Goal: Check status: Check status

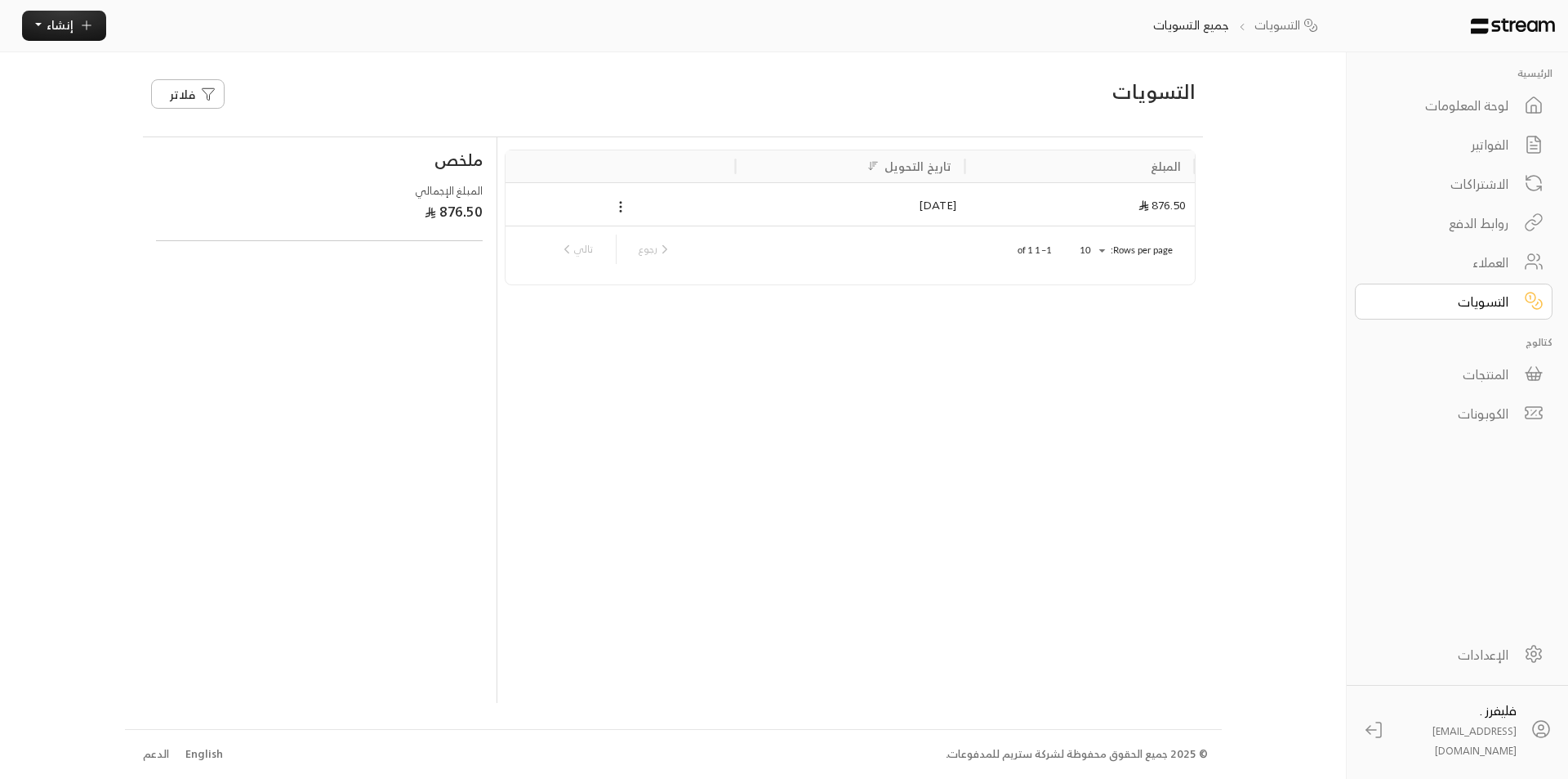
click at [1480, 304] on div "التسويات" at bounding box center [1442, 301] width 132 height 19
click at [1487, 253] on div "العملاء" at bounding box center [1442, 262] width 132 height 19
click at [1484, 283] on link "التسويات" at bounding box center [1454, 301] width 198 height 36
click at [1484, 292] on div "التسويات" at bounding box center [1442, 301] width 132 height 19
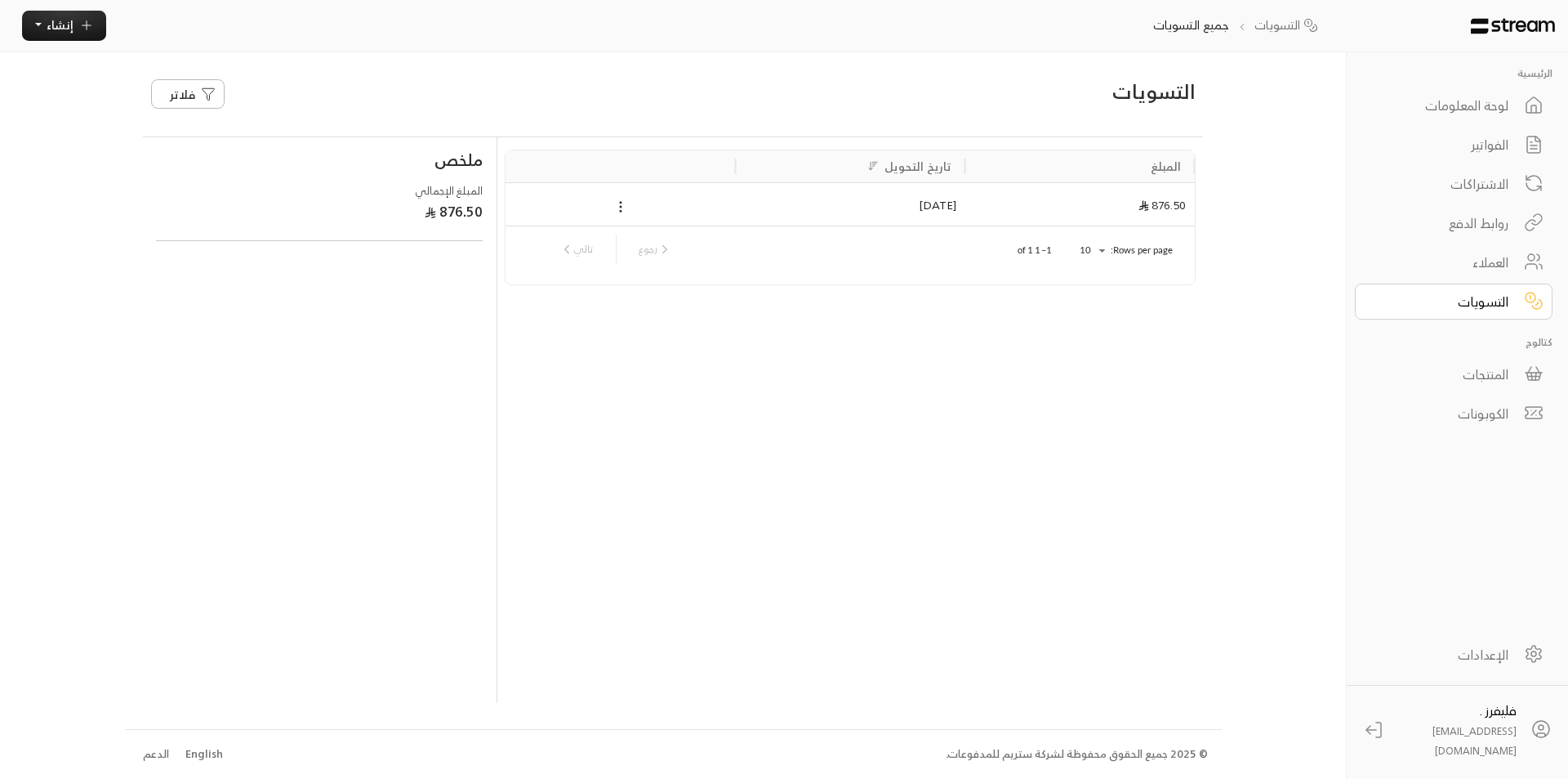
click at [1473, 112] on div "لوحة المعلومات" at bounding box center [1442, 105] width 132 height 19
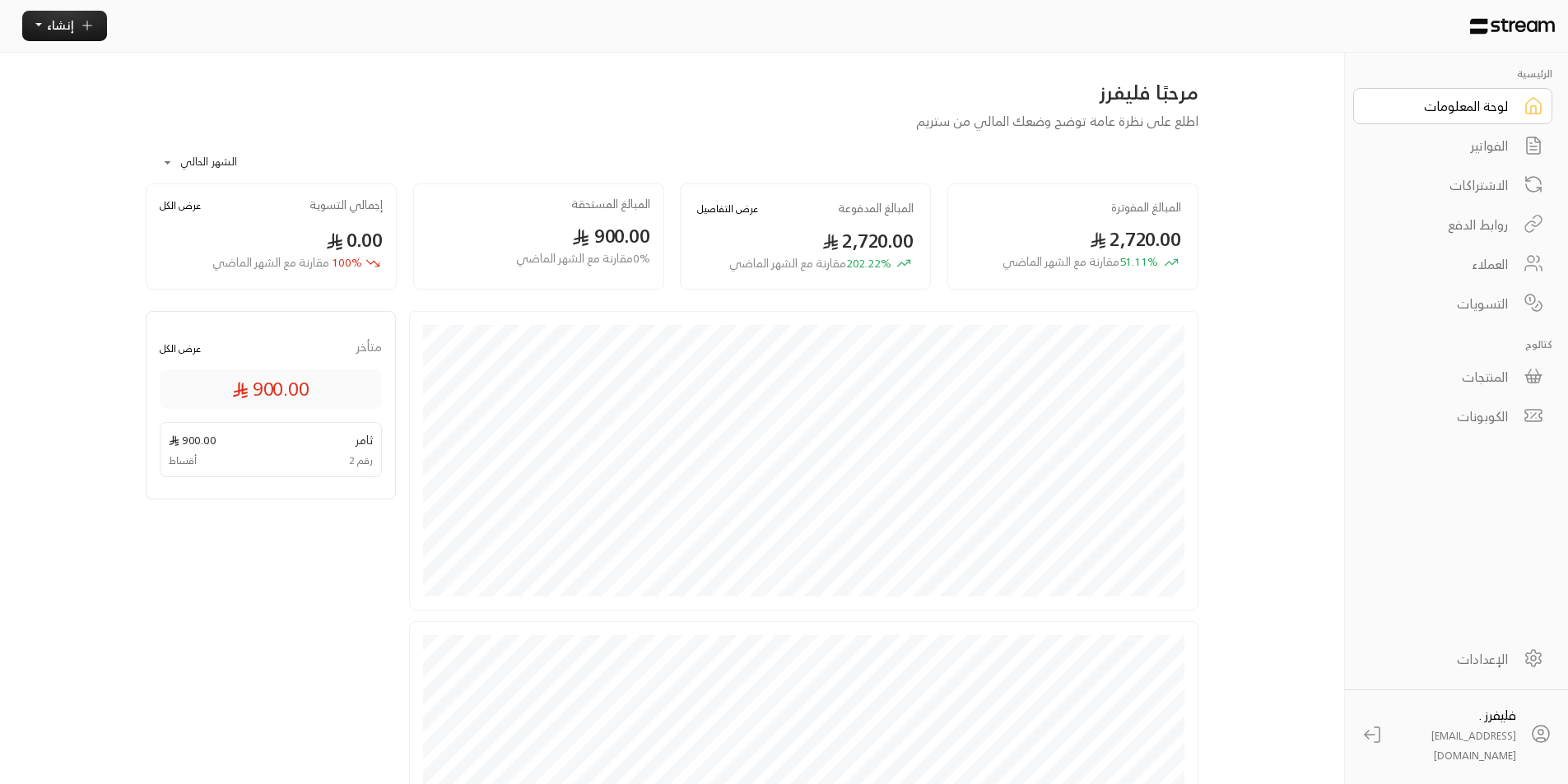
click at [1484, 113] on div "لوحة المعلومات" at bounding box center [1441, 105] width 133 height 19
click at [1464, 311] on div "التسويات" at bounding box center [1441, 303] width 133 height 19
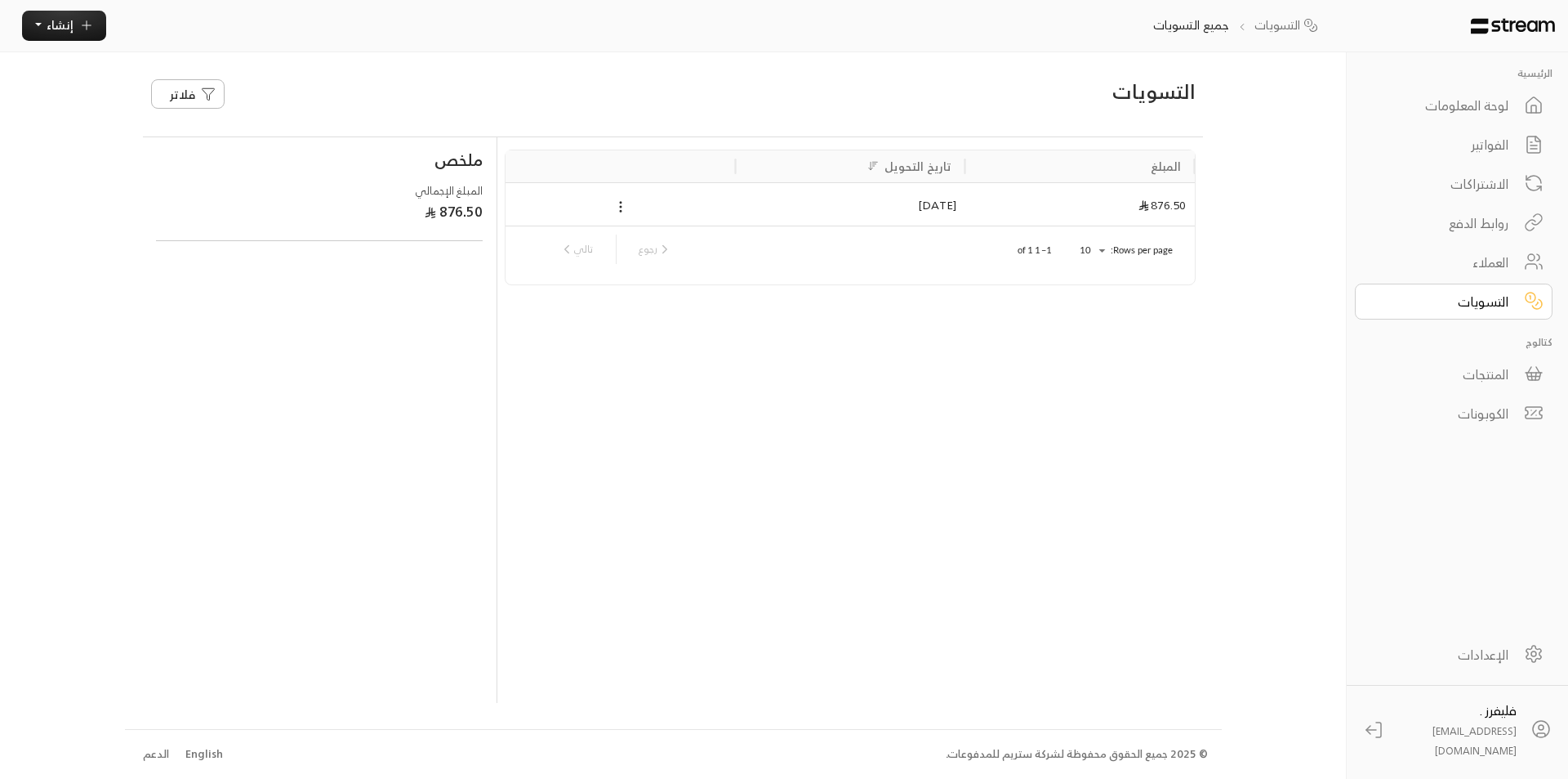
click at [1472, 135] on div "الفواتير" at bounding box center [1442, 144] width 132 height 19
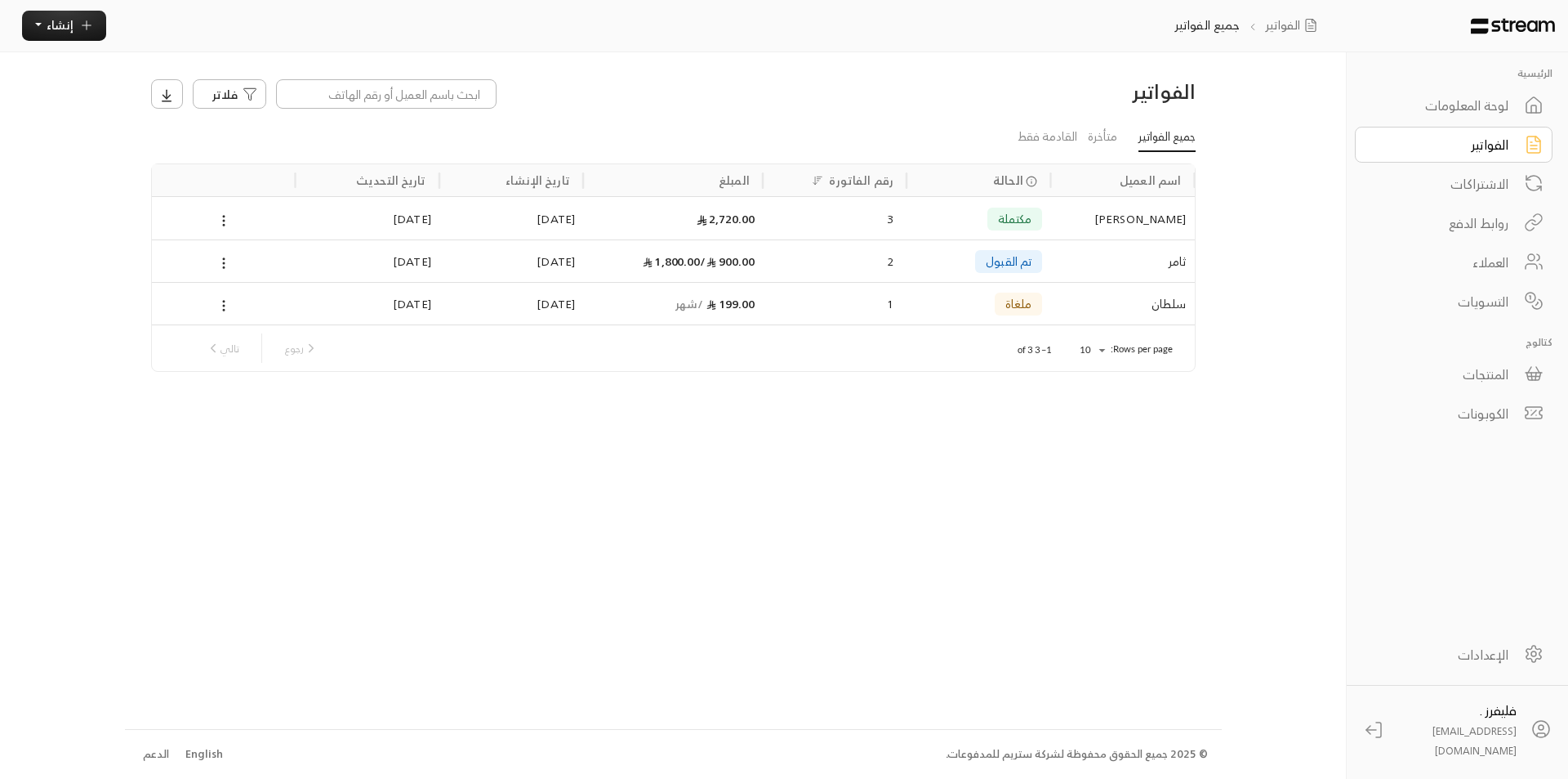
click at [914, 211] on div "مكتملة" at bounding box center [979, 218] width 144 height 43
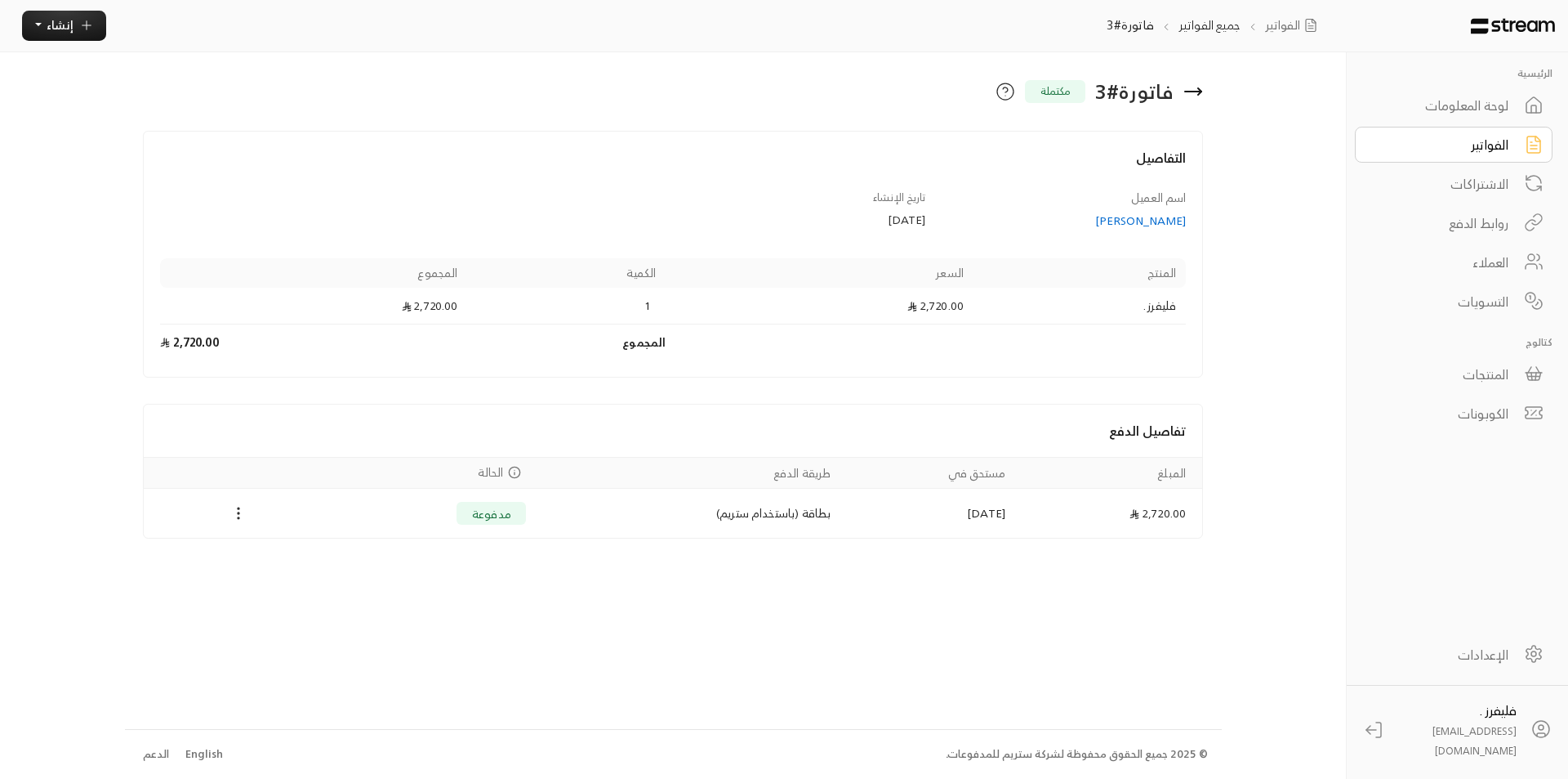
click at [226, 509] on div "Payments" at bounding box center [239, 512] width 171 height 19
click at [230, 509] on button "Payments" at bounding box center [238, 512] width 19 height 19
click at [1079, 543] on div at bounding box center [784, 389] width 1568 height 779
click at [1055, 513] on td "2,720.00" at bounding box center [1109, 513] width 187 height 49
click at [998, 87] on icon at bounding box center [1005, 91] width 19 height 19
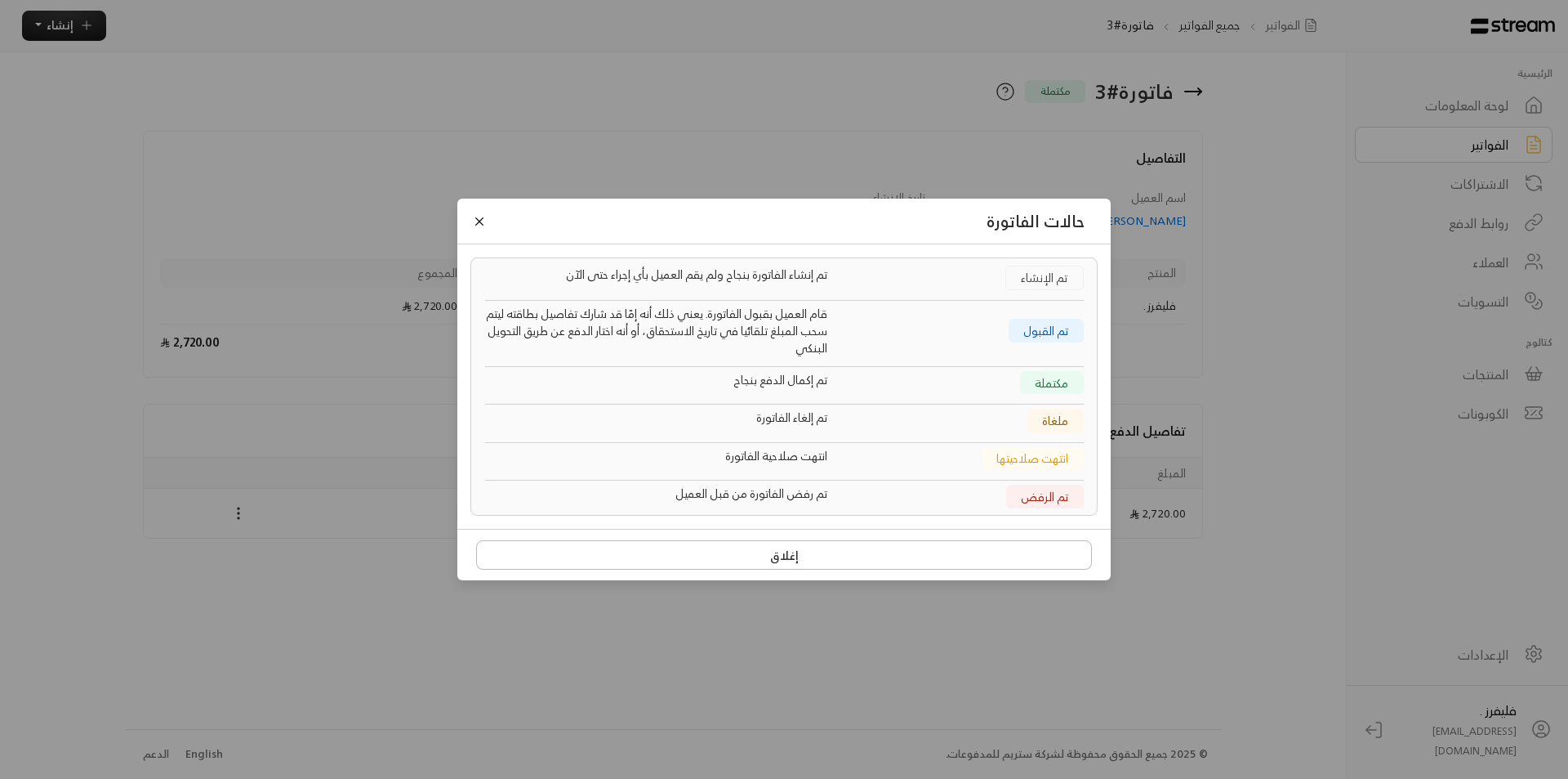
click at [1191, 652] on div "حالات الفاتورة تم الإنشاء تم إنشاء الفاتورة بنجاح ولم يقم العميل بأي إجراء حتى …" at bounding box center [784, 389] width 1568 height 779
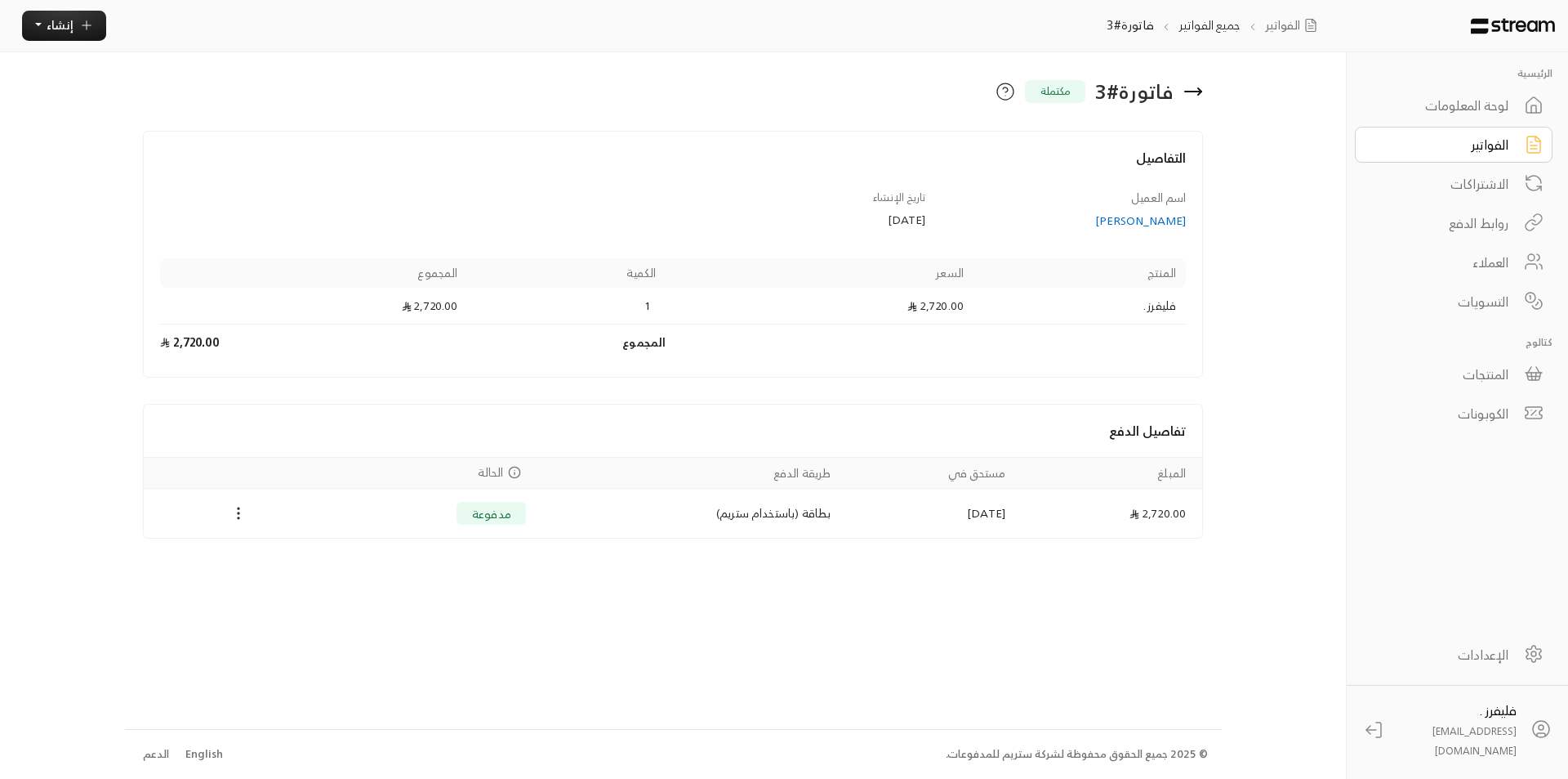
click at [1435, 311] on link "التسويات" at bounding box center [1454, 301] width 198 height 36
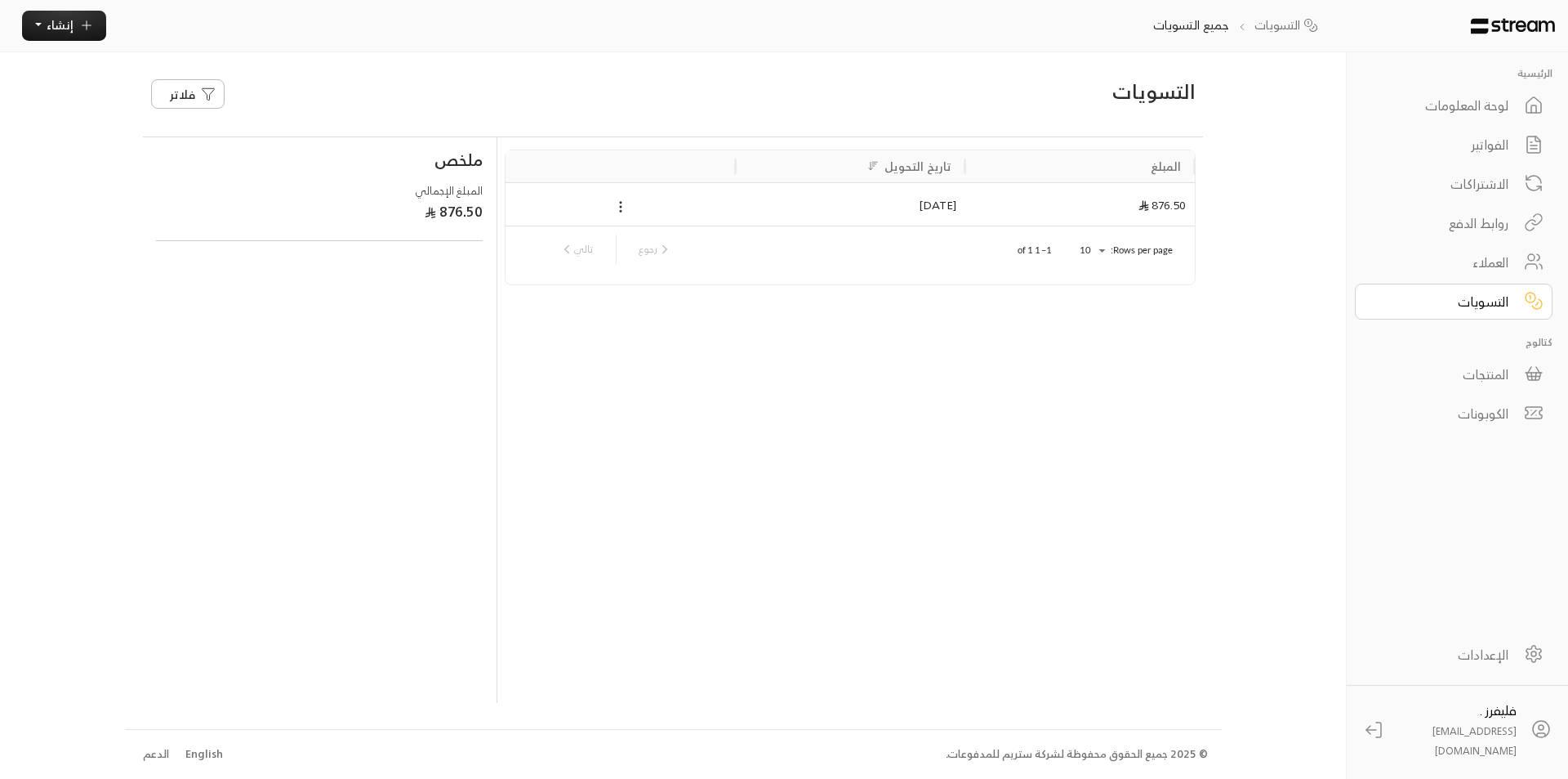
click at [1435, 311] on link "التسويات" at bounding box center [1454, 301] width 198 height 36
click at [1458, 105] on div "لوحة المعلومات" at bounding box center [1442, 105] width 132 height 19
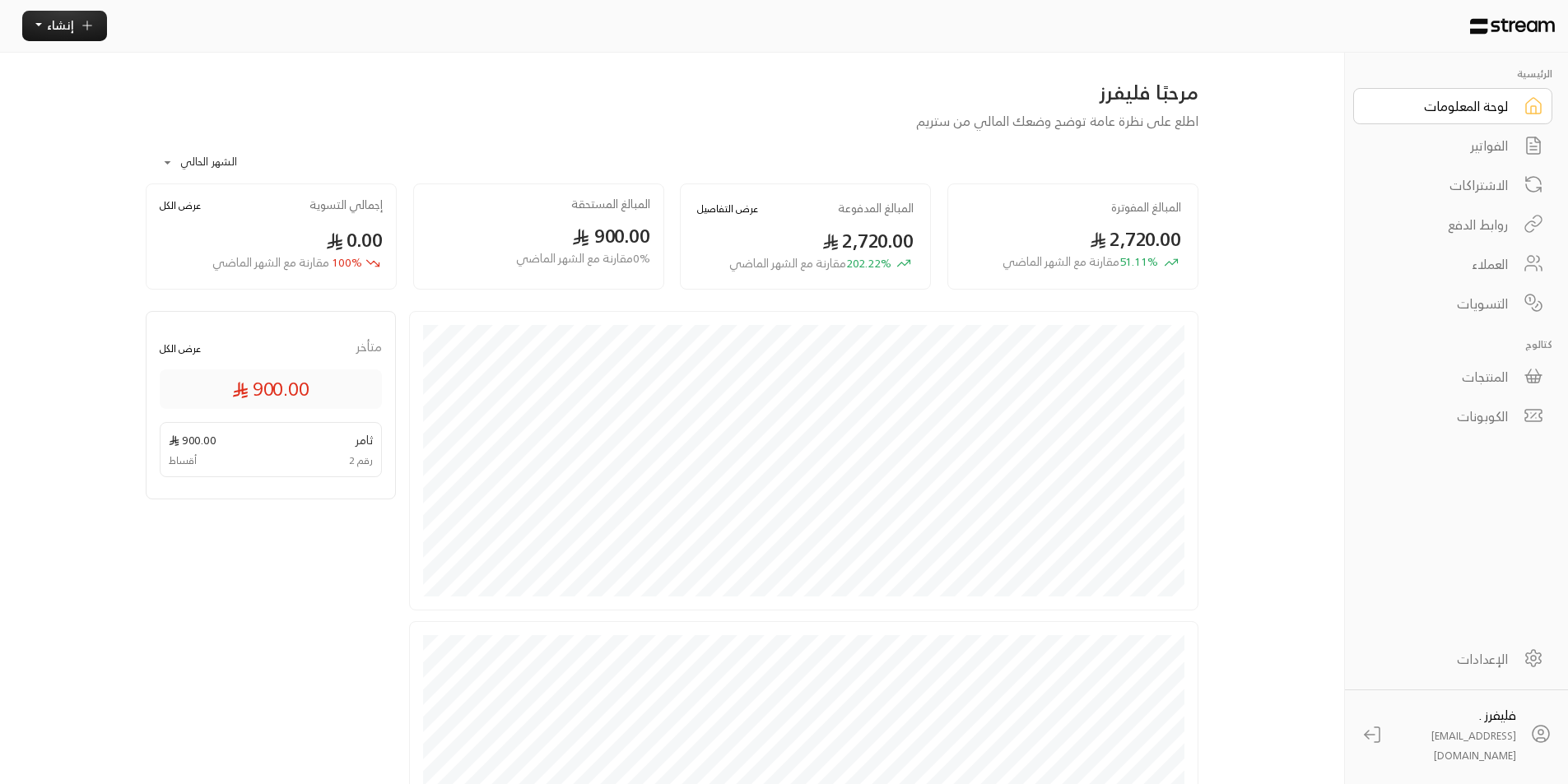
click at [1465, 145] on div "الفواتير" at bounding box center [1441, 145] width 133 height 19
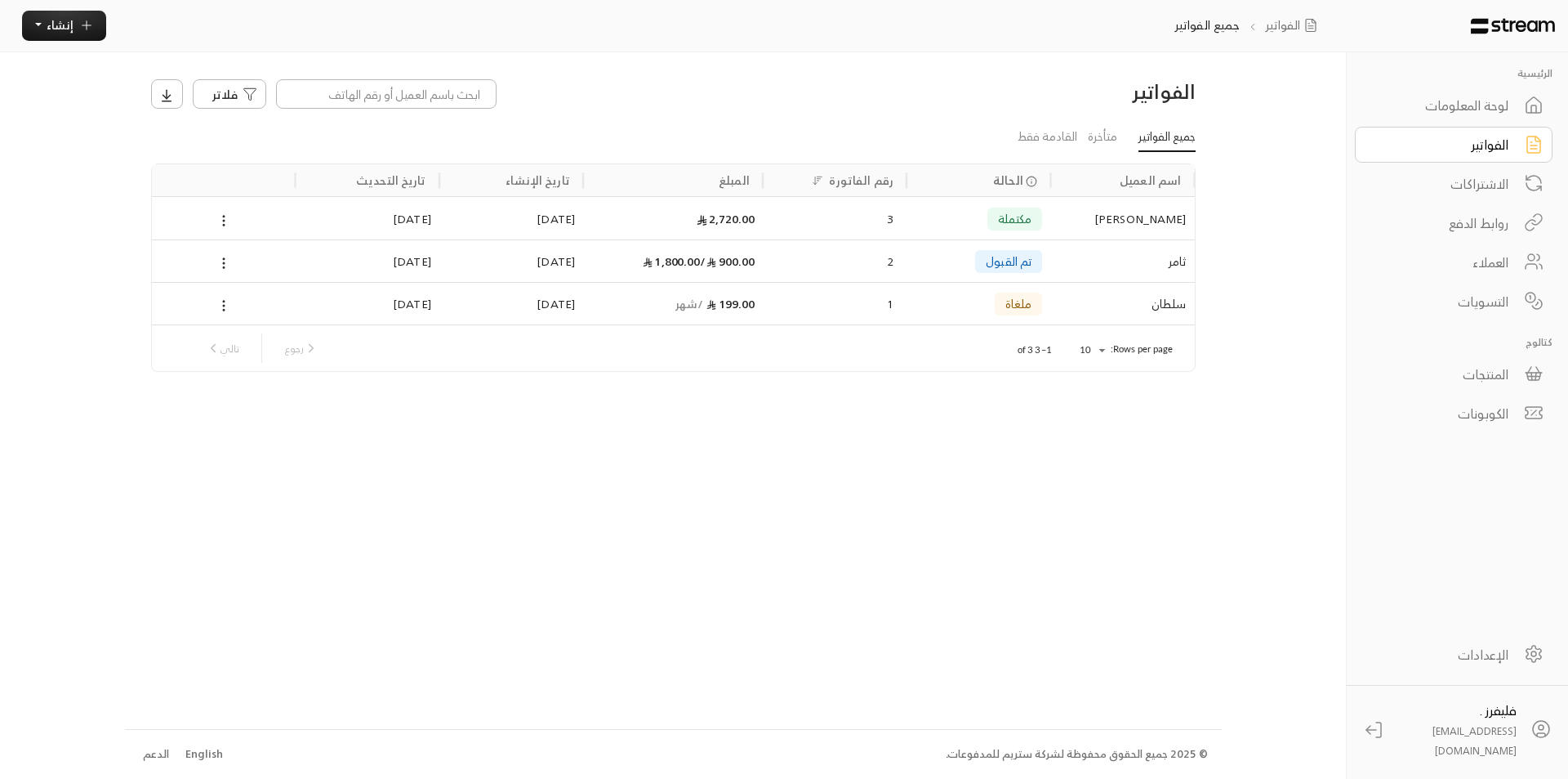
click at [835, 559] on div "الفواتير فلاتر جميع الفواتير متأخرة القادمة فقط اسم العميل الحالة رقم الفاتورة …" at bounding box center [673, 390] width 1097 height 676
click at [944, 220] on div "مكتملة" at bounding box center [979, 219] width 127 height 42
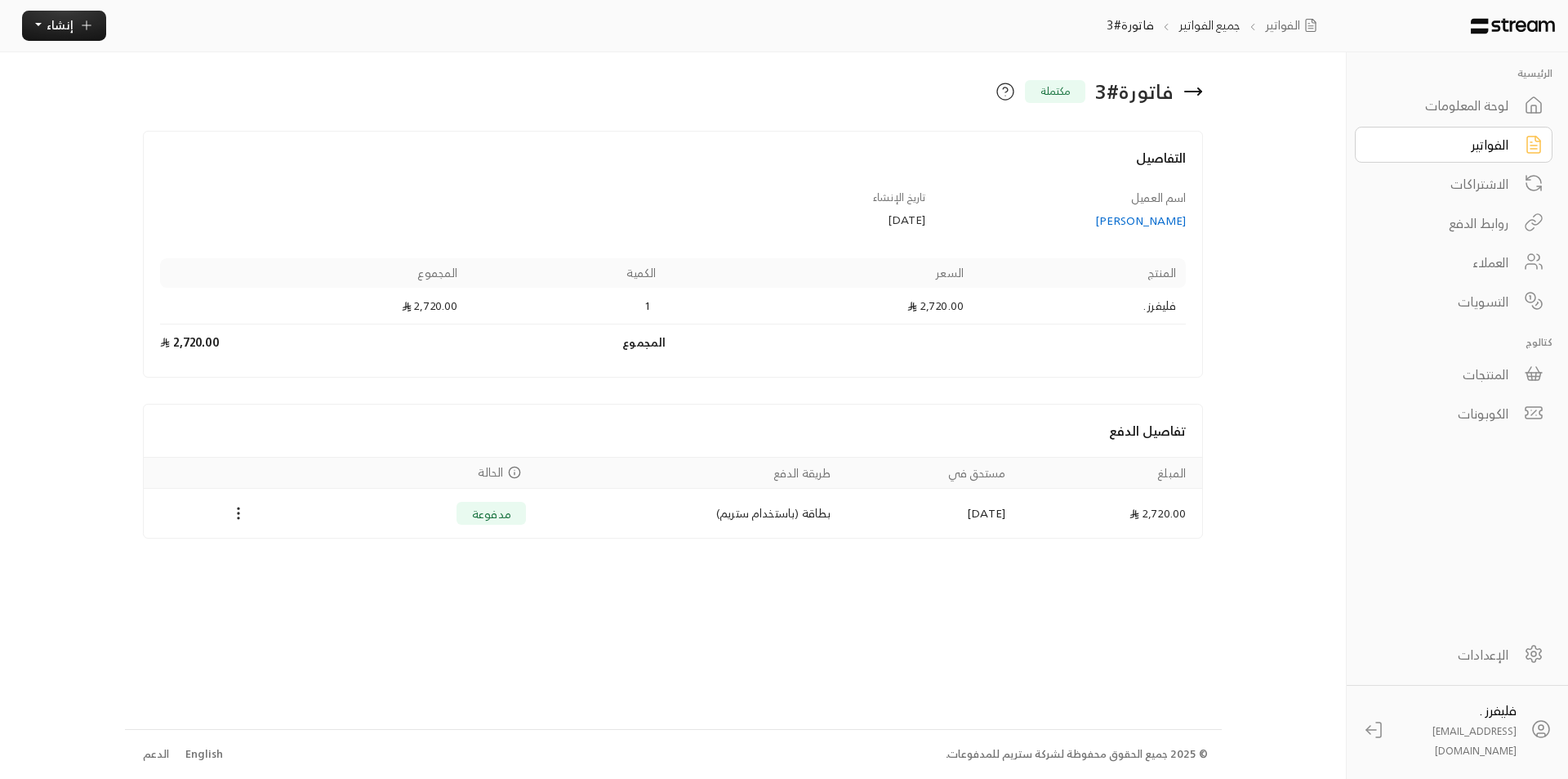
click at [566, 619] on div "فاتورة # 3 مكتملة التفاصيل اسم العميل منذر زهير الصويمل تاريخ الإنشاء 11/08/202…" at bounding box center [673, 390] width 1097 height 676
click at [235, 631] on div "فاتورة # 3 مكتملة التفاصيل اسم العميل منذر زهير الصويمل تاريخ الإنشاء 11/08/202…" at bounding box center [673, 390] width 1097 height 676
click at [242, 511] on icon "Payments" at bounding box center [238, 512] width 16 height 16
click at [1224, 214] on div at bounding box center [784, 389] width 1568 height 779
click at [1195, 90] on icon at bounding box center [1193, 91] width 19 height 19
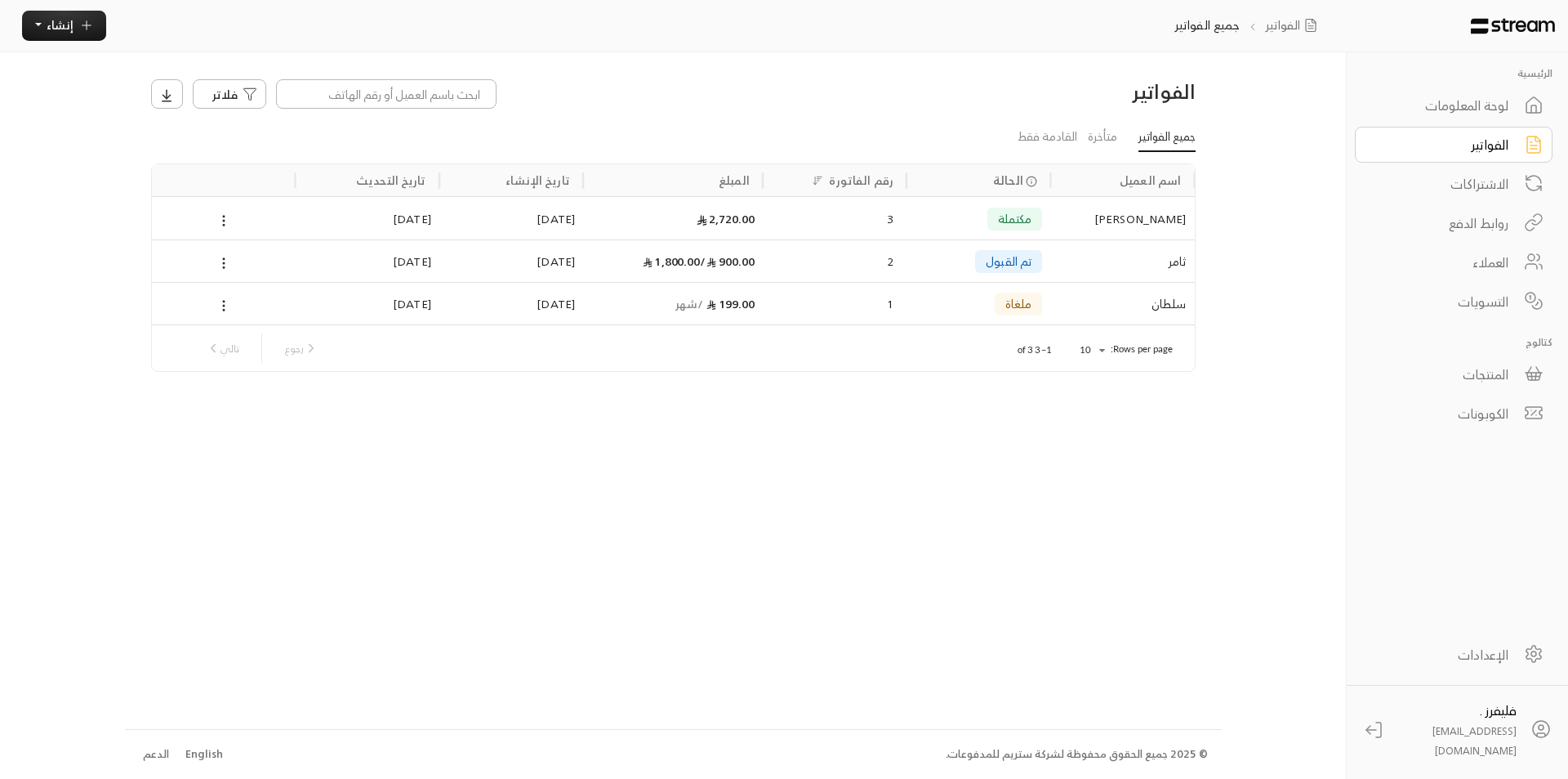
click at [1050, 556] on div "الفواتير فلاتر جميع الفواتير متأخرة القادمة فقط اسم العميل الحالة رقم الفاتورة …" at bounding box center [673, 390] width 1097 height 676
click at [1245, 234] on div "الرئيسية لوحة المعلومات الفواتير الاشتراكات روابط الدفع العملاء التسويات كتالوج…" at bounding box center [784, 389] width 1319 height 779
click at [1120, 213] on div "منذر زهير الصويمل" at bounding box center [1122, 219] width 127 height 42
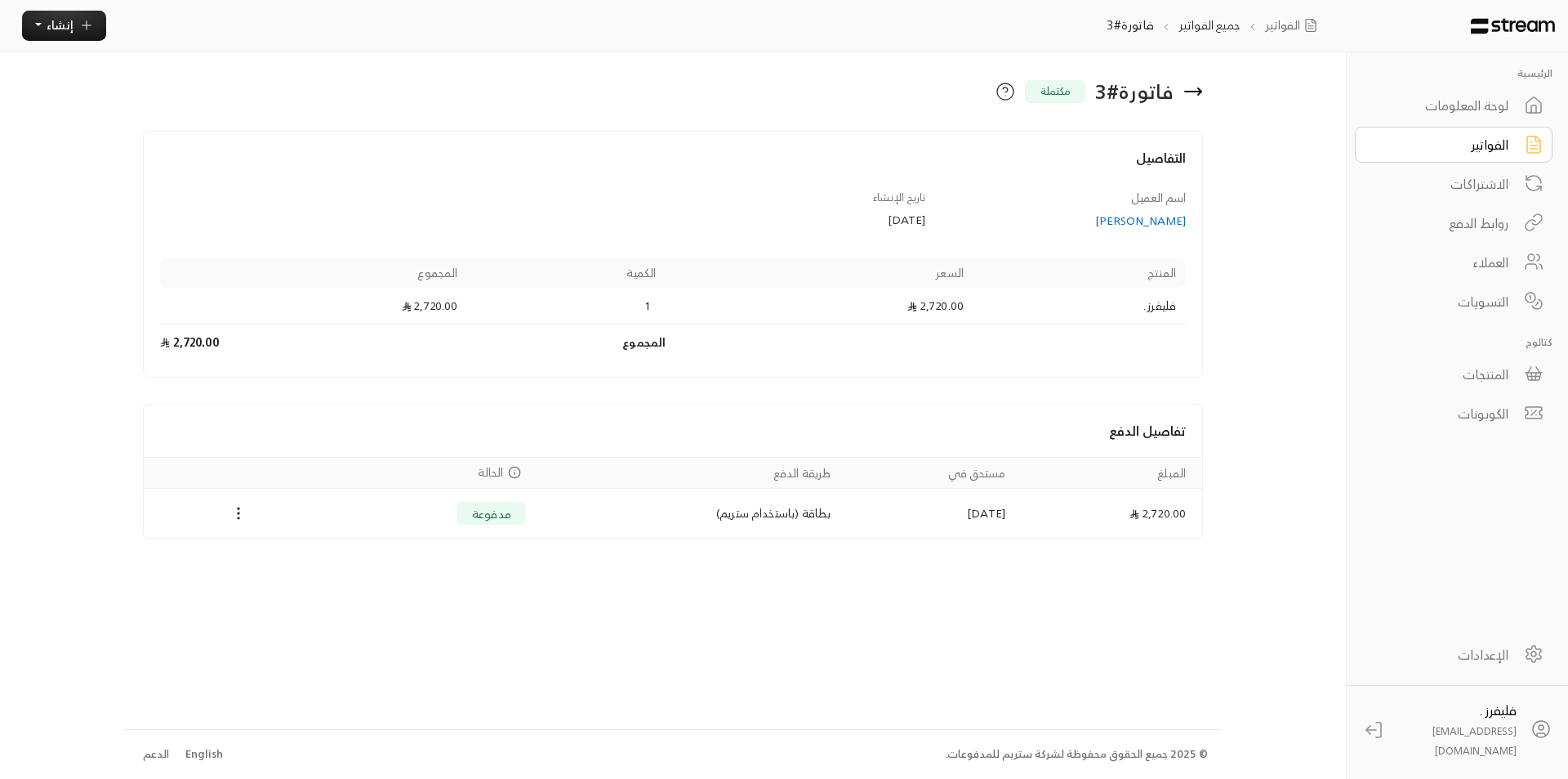
click at [1193, 91] on icon at bounding box center [1193, 91] width 16 height 0
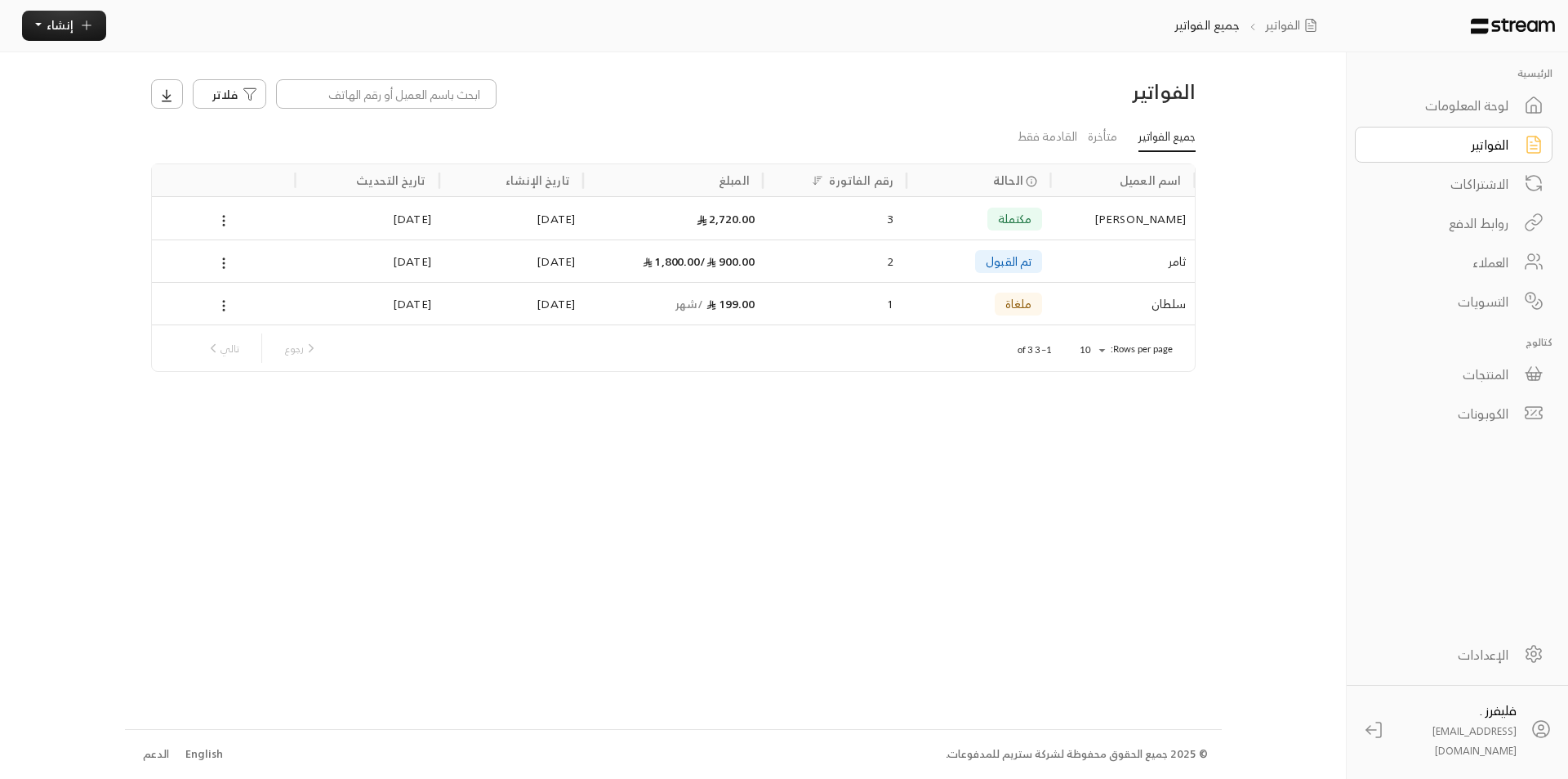
click at [1153, 513] on div "الفواتير فلاتر جميع الفواتير متأخرة القادمة فقط اسم العميل الحالة رقم الفاتورة …" at bounding box center [673, 390] width 1097 height 676
